Goal: Task Accomplishment & Management: Use online tool/utility

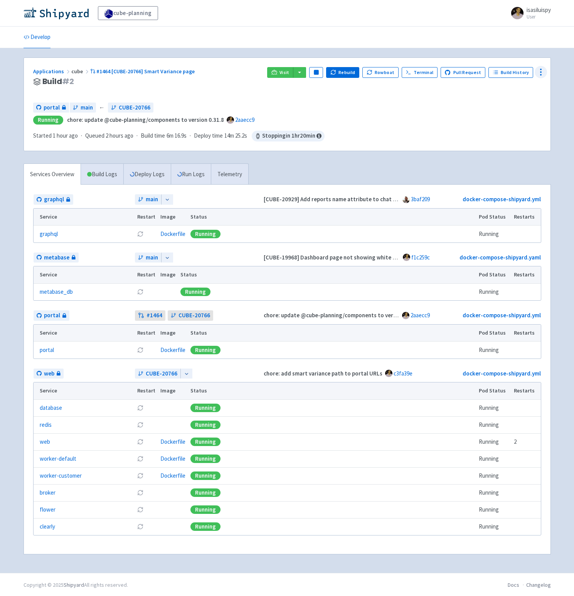
click at [541, 72] on icon at bounding box center [540, 71] width 9 height 9
click at [506, 89] on span "Configure" at bounding box center [498, 89] width 24 height 11
